Goal: Complete application form

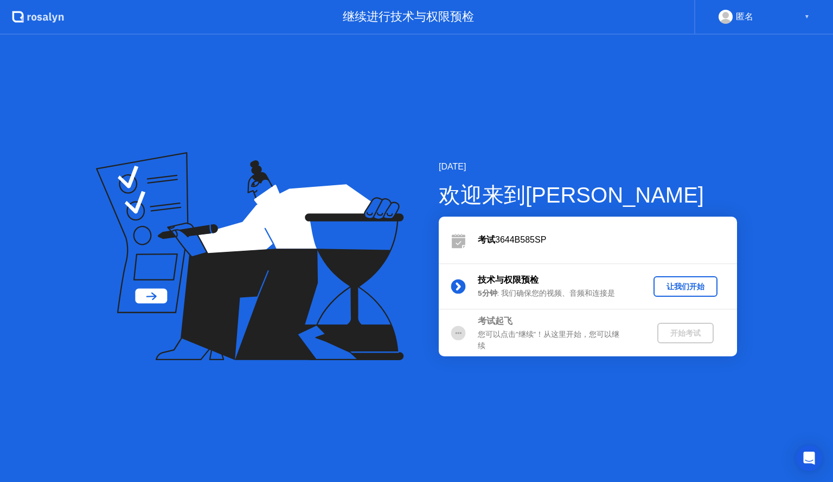
click at [691, 282] on div "让我们开始" at bounding box center [685, 287] width 55 height 10
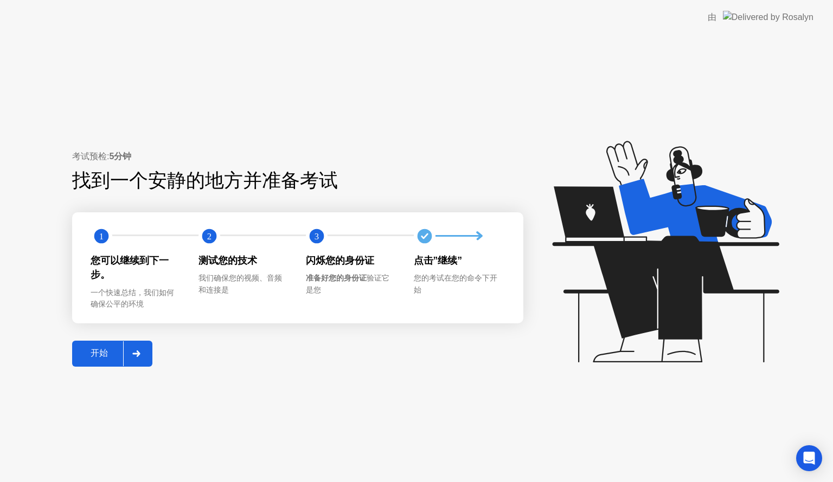
click at [136, 351] on icon at bounding box center [136, 354] width 8 height 7
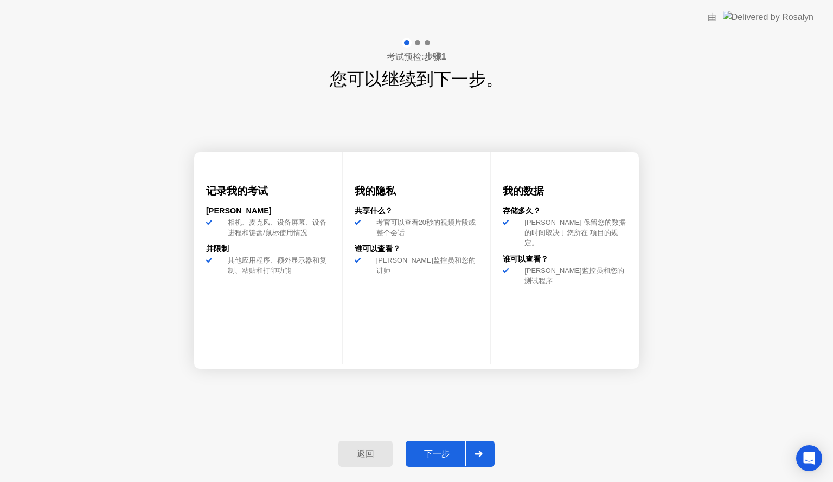
click at [432, 449] on div "下一步" at bounding box center [437, 454] width 56 height 11
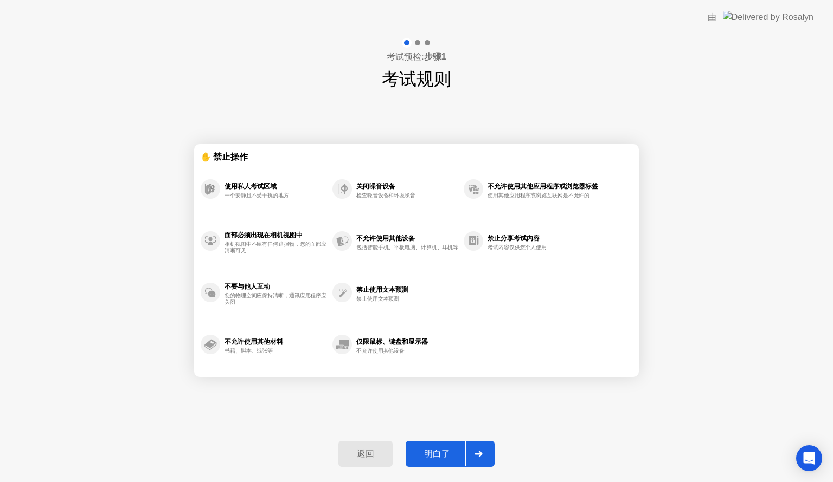
click at [479, 449] on div at bounding box center [478, 454] width 26 height 25
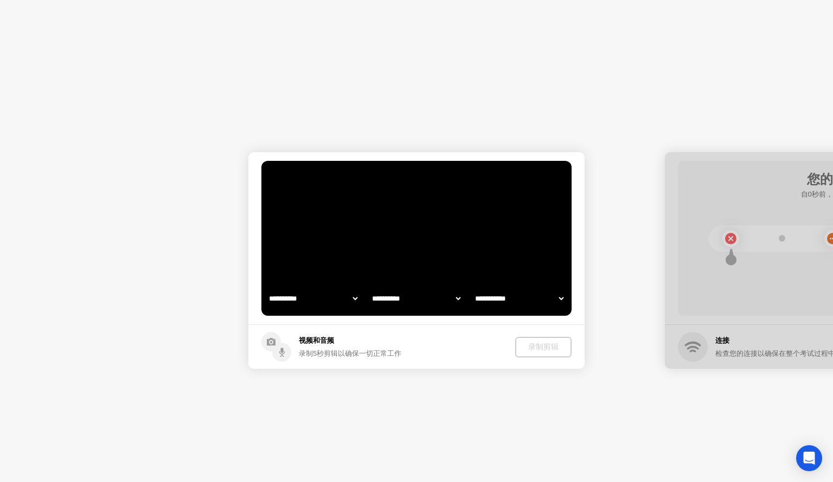
select select "**********"
select select "*******"
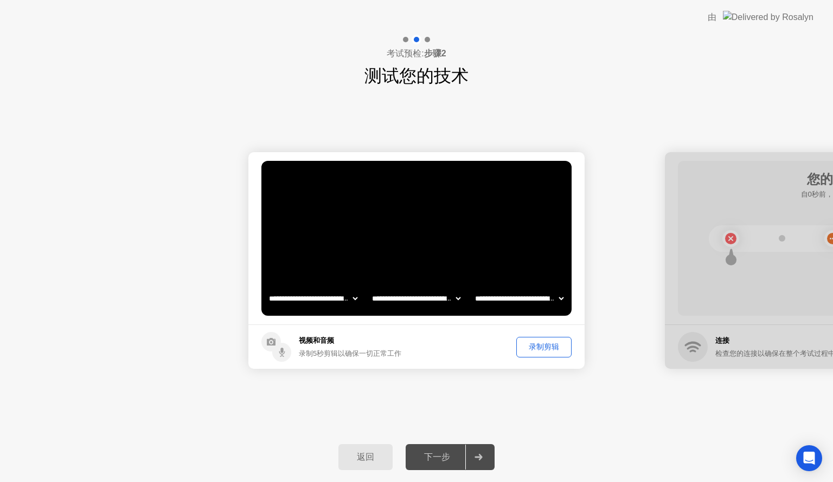
click at [544, 346] on div "录制剪辑" at bounding box center [544, 347] width 48 height 10
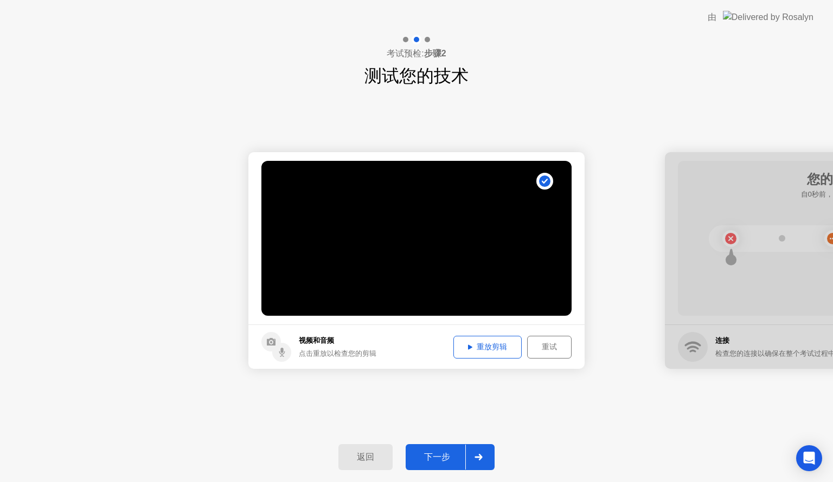
click at [505, 350] on div "重放剪辑" at bounding box center [487, 347] width 61 height 10
click at [441, 454] on div "下一步" at bounding box center [437, 457] width 56 height 11
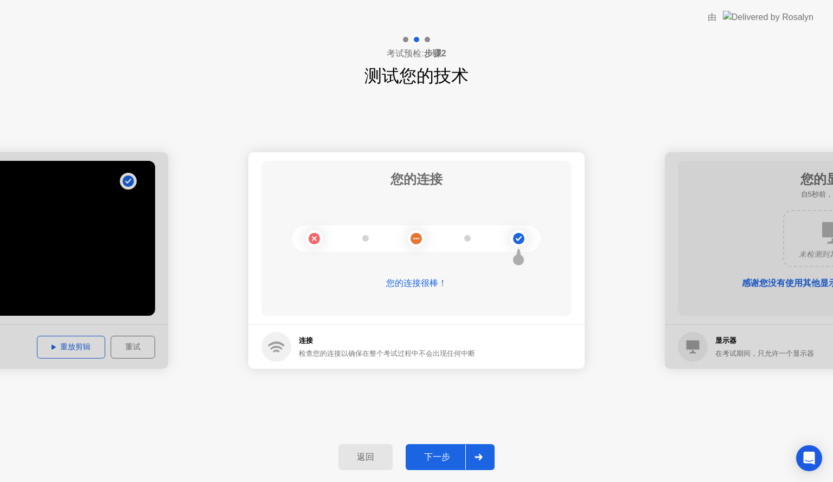
click at [479, 451] on div at bounding box center [478, 457] width 26 height 25
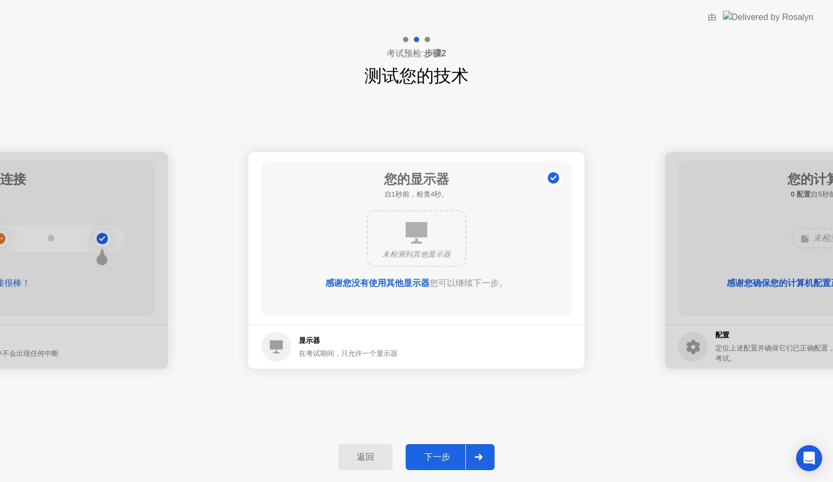
click at [471, 454] on div at bounding box center [478, 457] width 26 height 25
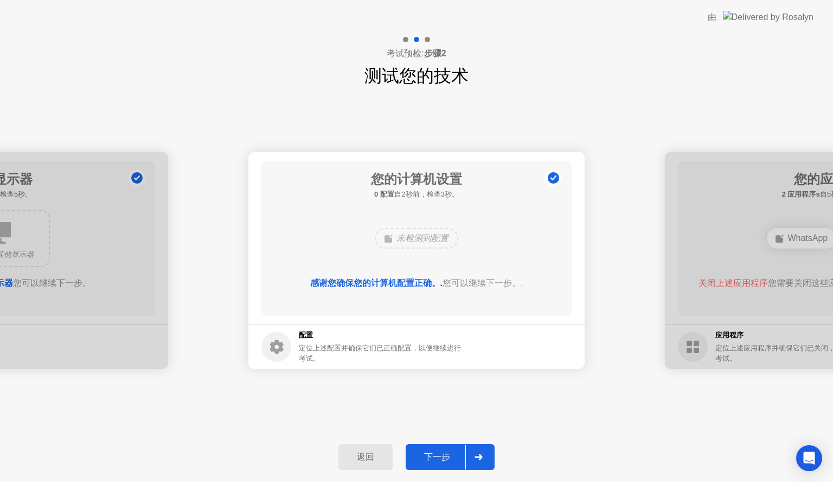
click at [479, 456] on icon at bounding box center [478, 457] width 8 height 7
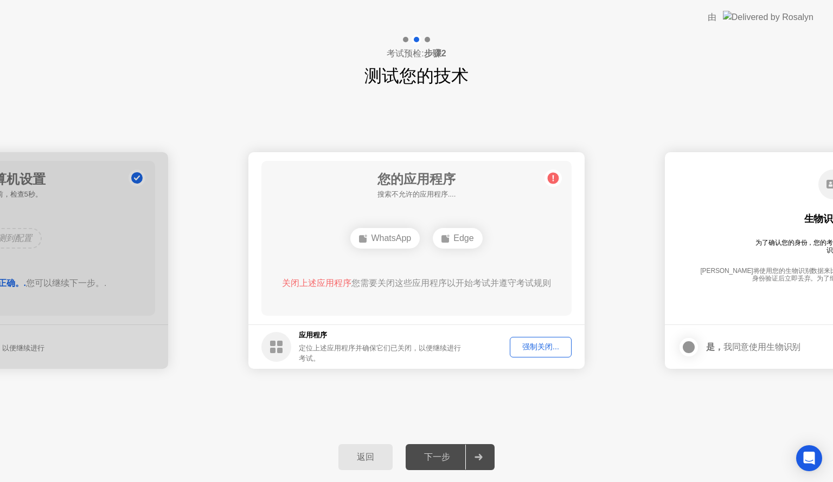
click at [538, 350] on div "强制关闭..." at bounding box center [540, 347] width 54 height 10
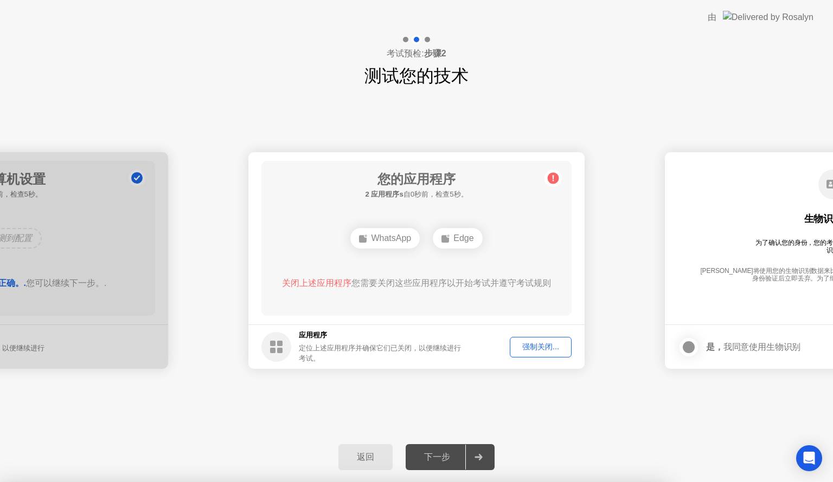
click at [542, 350] on div "强制关闭..." at bounding box center [540, 347] width 54 height 10
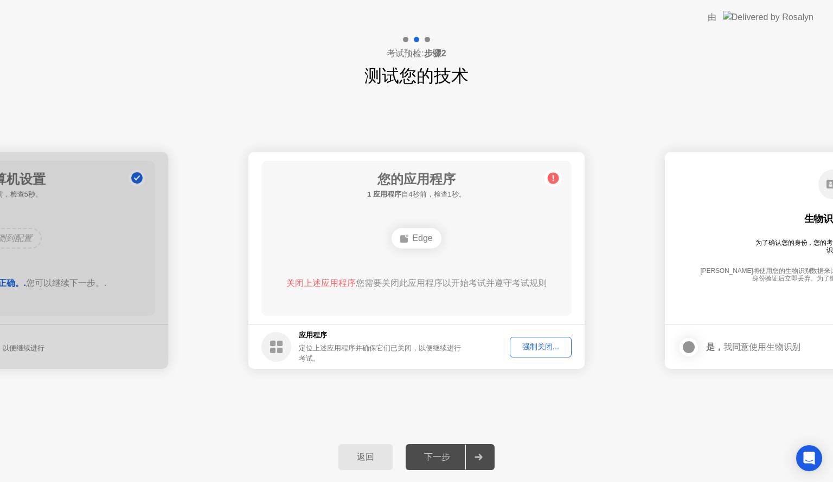
click at [523, 349] on div "强制关闭..." at bounding box center [540, 347] width 54 height 10
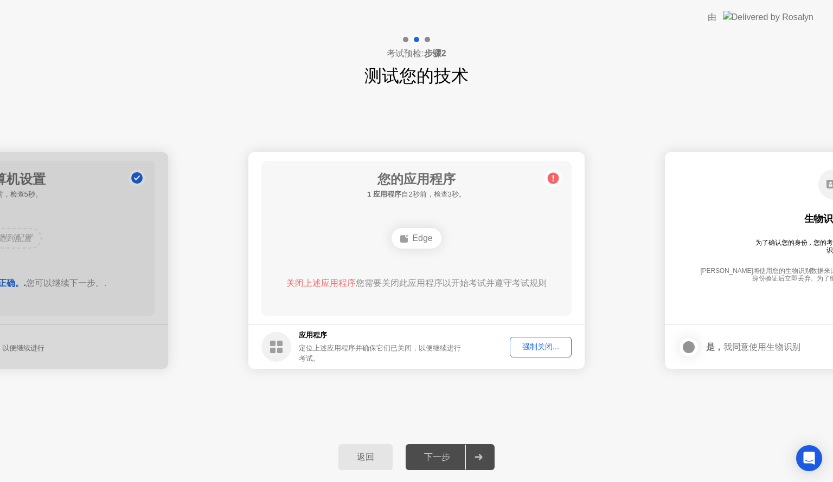
click at [407, 237] on ellipse at bounding box center [406, 236] width 3 height 3
click at [533, 343] on div "强制关闭..." at bounding box center [540, 347] width 54 height 10
click at [535, 345] on div "强制关闭..." at bounding box center [540, 347] width 54 height 10
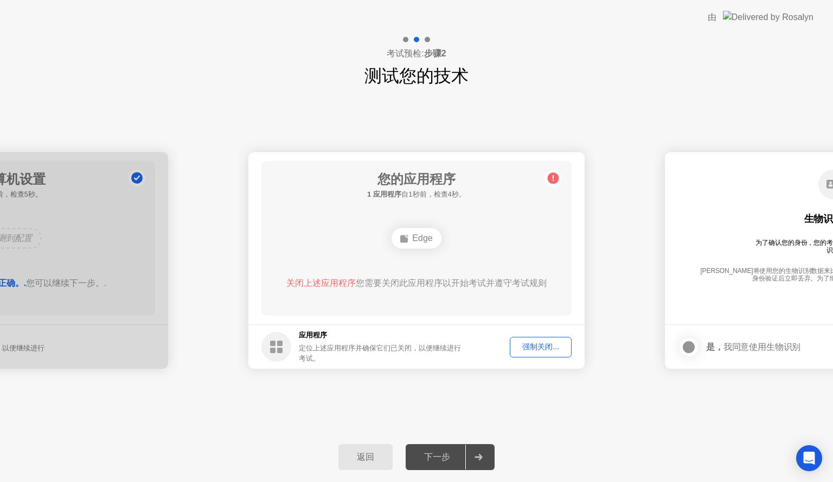
click at [531, 347] on div "强制关闭..." at bounding box center [540, 347] width 54 height 10
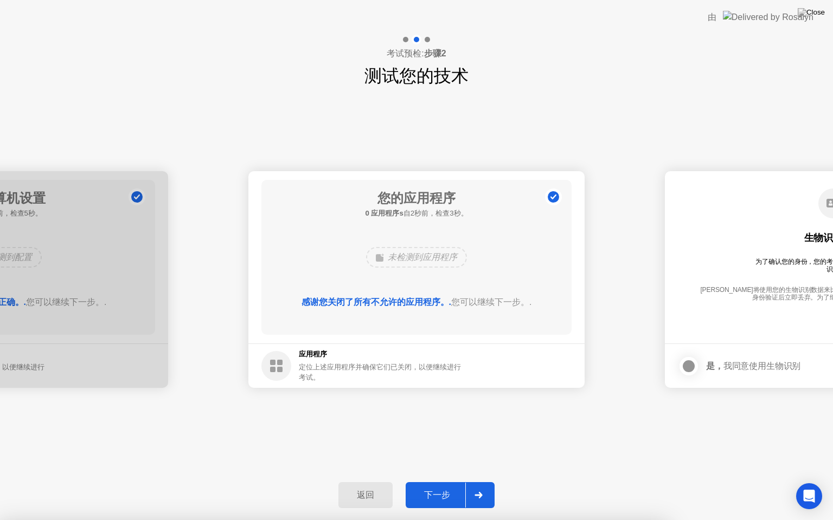
click at [452, 482] on div "下一步" at bounding box center [437, 495] width 56 height 11
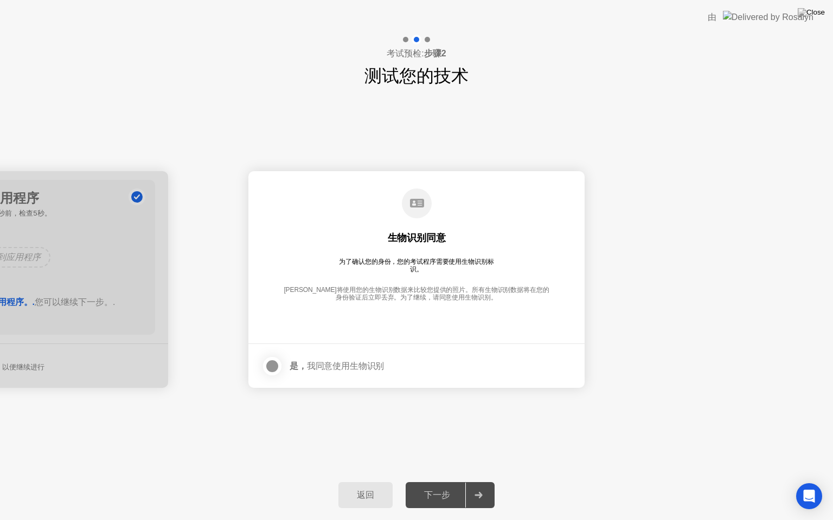
click at [269, 362] on div at bounding box center [272, 366] width 13 height 13
click at [445, 482] on div "下一步" at bounding box center [437, 495] width 56 height 11
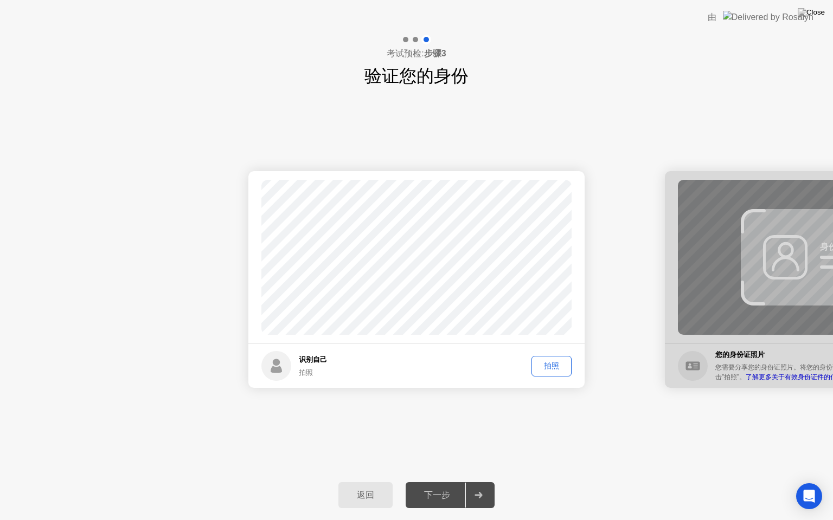
click at [551, 367] on div "拍照" at bounding box center [551, 366] width 33 height 10
click at [563, 371] on div "重拍" at bounding box center [551, 366] width 33 height 10
click at [568, 361] on button "拍照" at bounding box center [551, 366] width 40 height 21
click at [561, 372] on button "重拍" at bounding box center [551, 366] width 40 height 21
click at [555, 367] on div "拍照" at bounding box center [551, 366] width 33 height 10
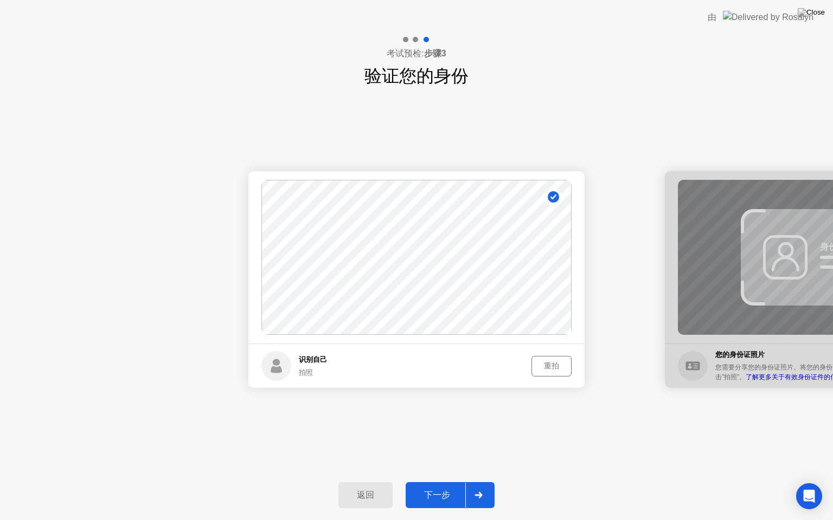
click at [446, 482] on div "下一步" at bounding box center [437, 495] width 56 height 11
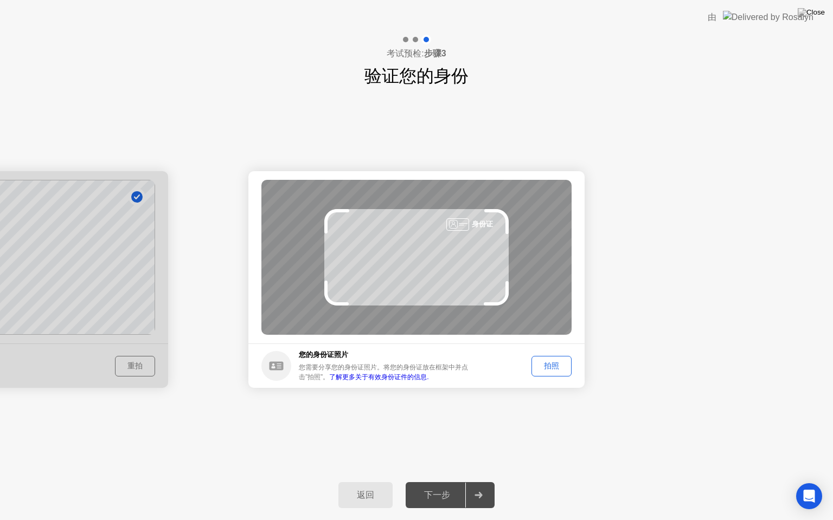
click at [542, 368] on div "拍照" at bounding box center [551, 366] width 33 height 10
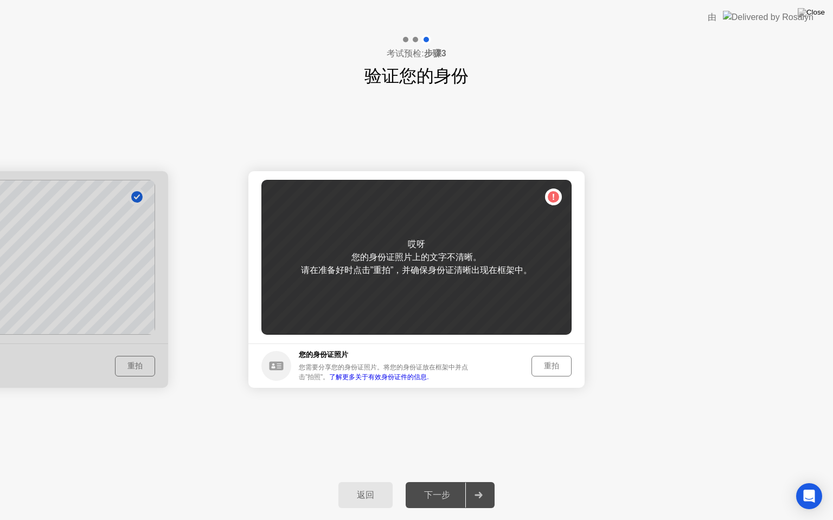
click at [557, 366] on div "重拍" at bounding box center [551, 366] width 33 height 10
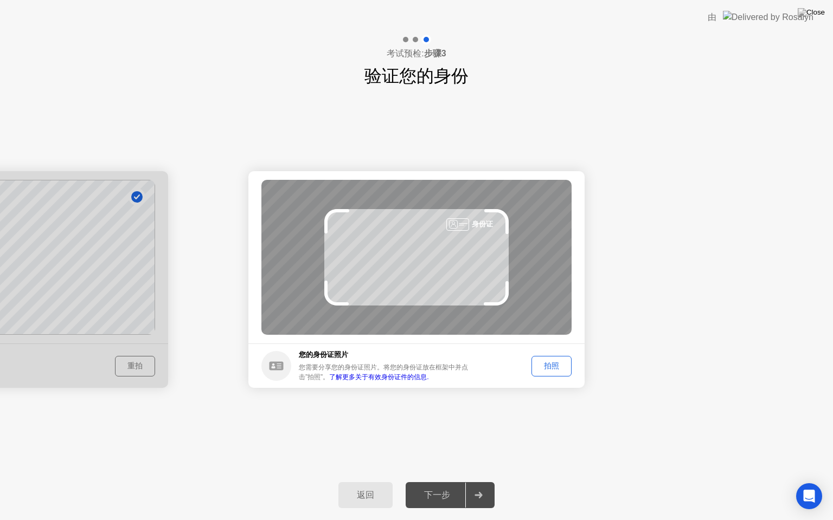
click at [555, 369] on div "拍照" at bounding box center [551, 366] width 33 height 10
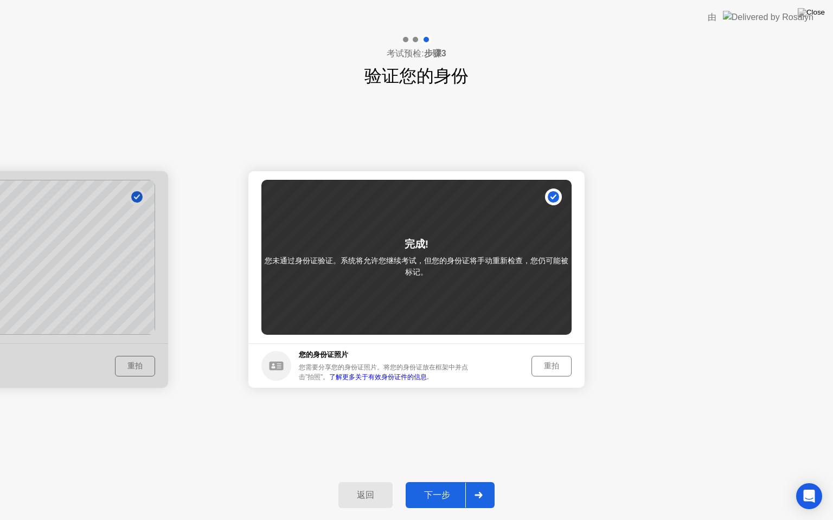
click at [416, 482] on div "下一步" at bounding box center [437, 495] width 56 height 11
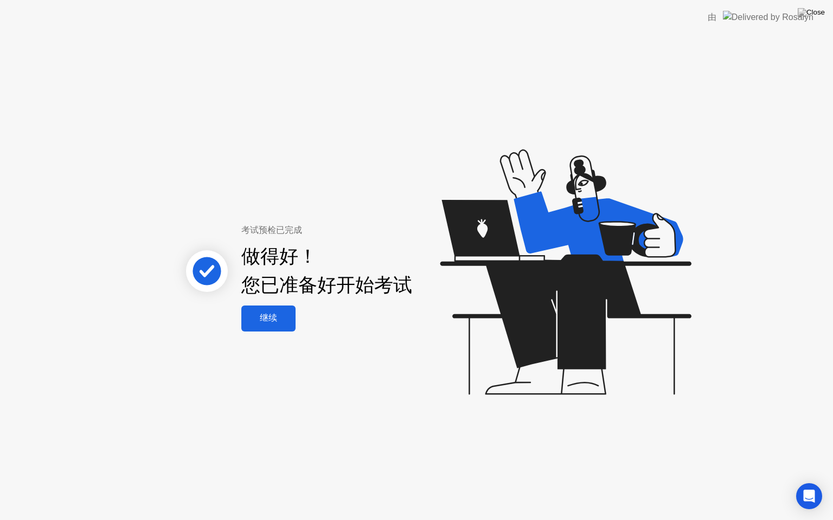
click at [262, 314] on div "继续" at bounding box center [268, 318] width 48 height 11
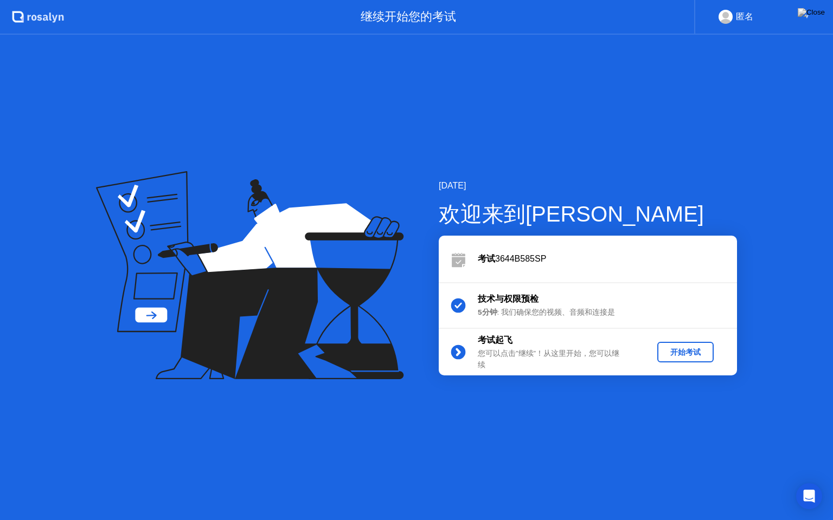
click at [686, 352] on div "开始考试" at bounding box center [685, 352] width 48 height 10
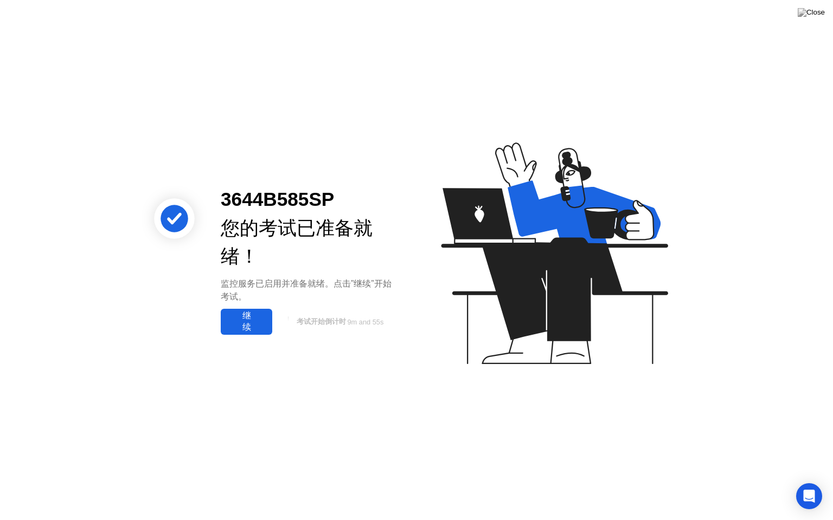
click at [252, 321] on div "继续" at bounding box center [246, 322] width 45 height 23
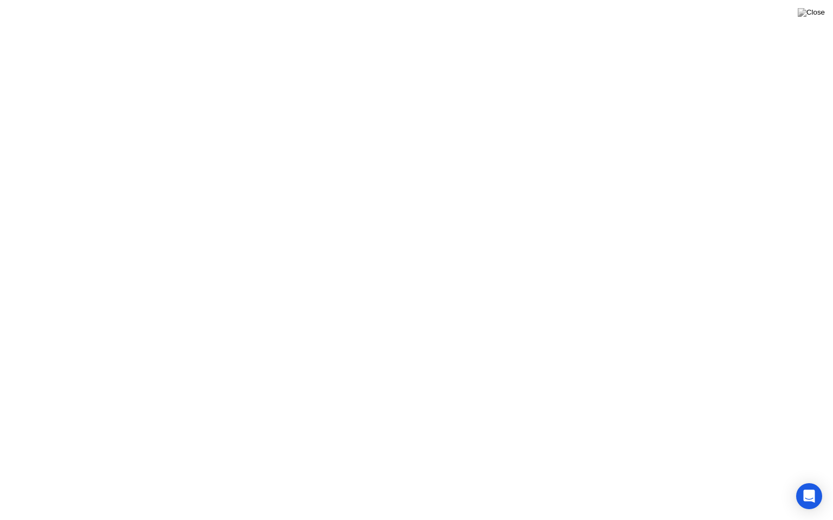
click div "继续"
